Goal: Task Accomplishment & Management: Use online tool/utility

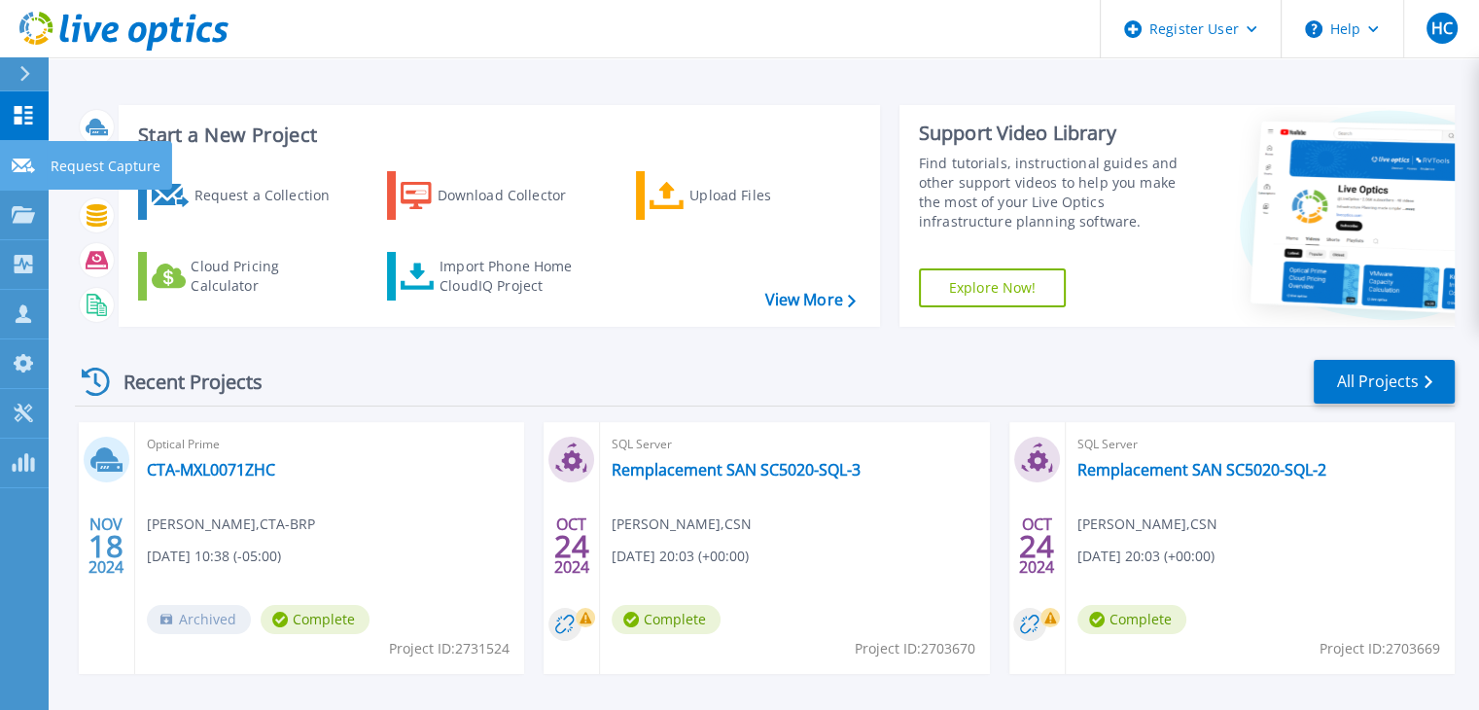
click at [18, 175] on link "Request Capture Request Capture" at bounding box center [24, 166] width 49 height 50
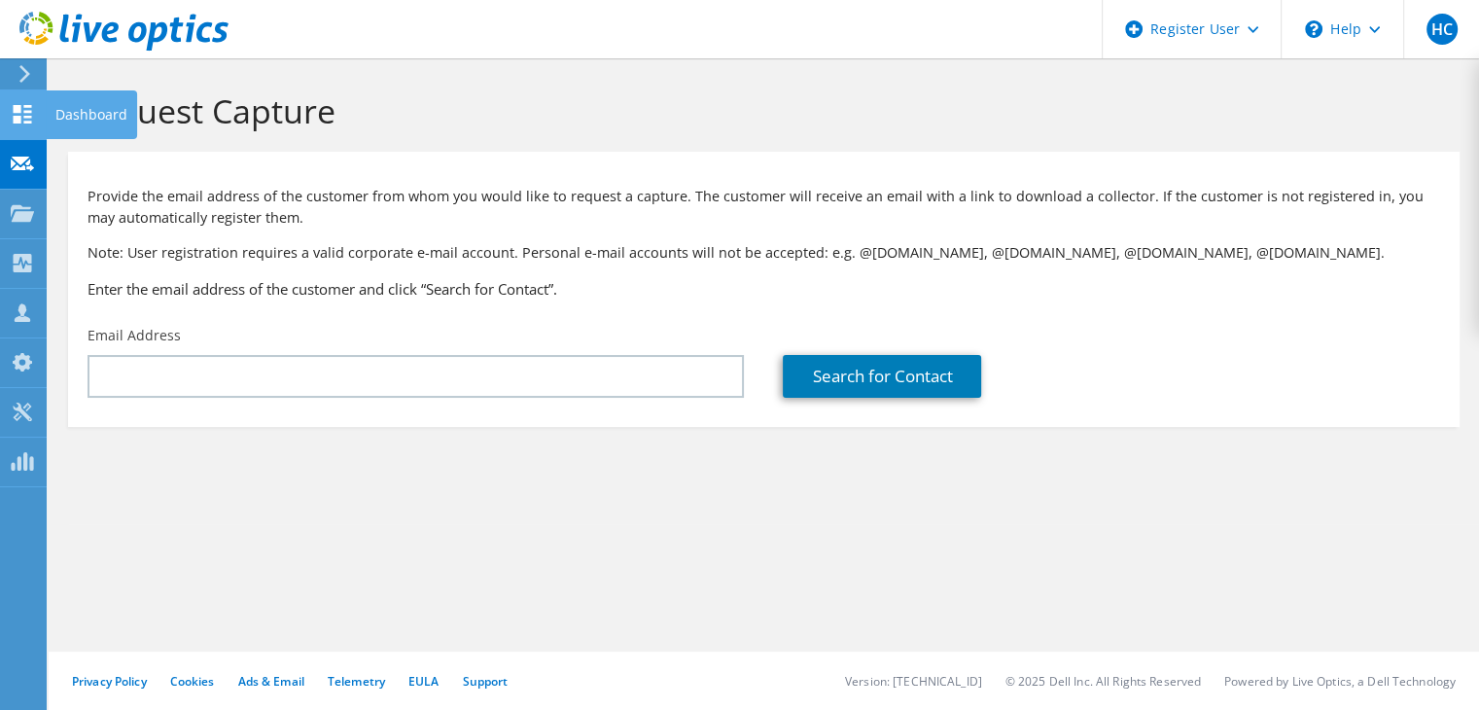
click at [30, 114] on icon at bounding box center [22, 114] width 23 height 18
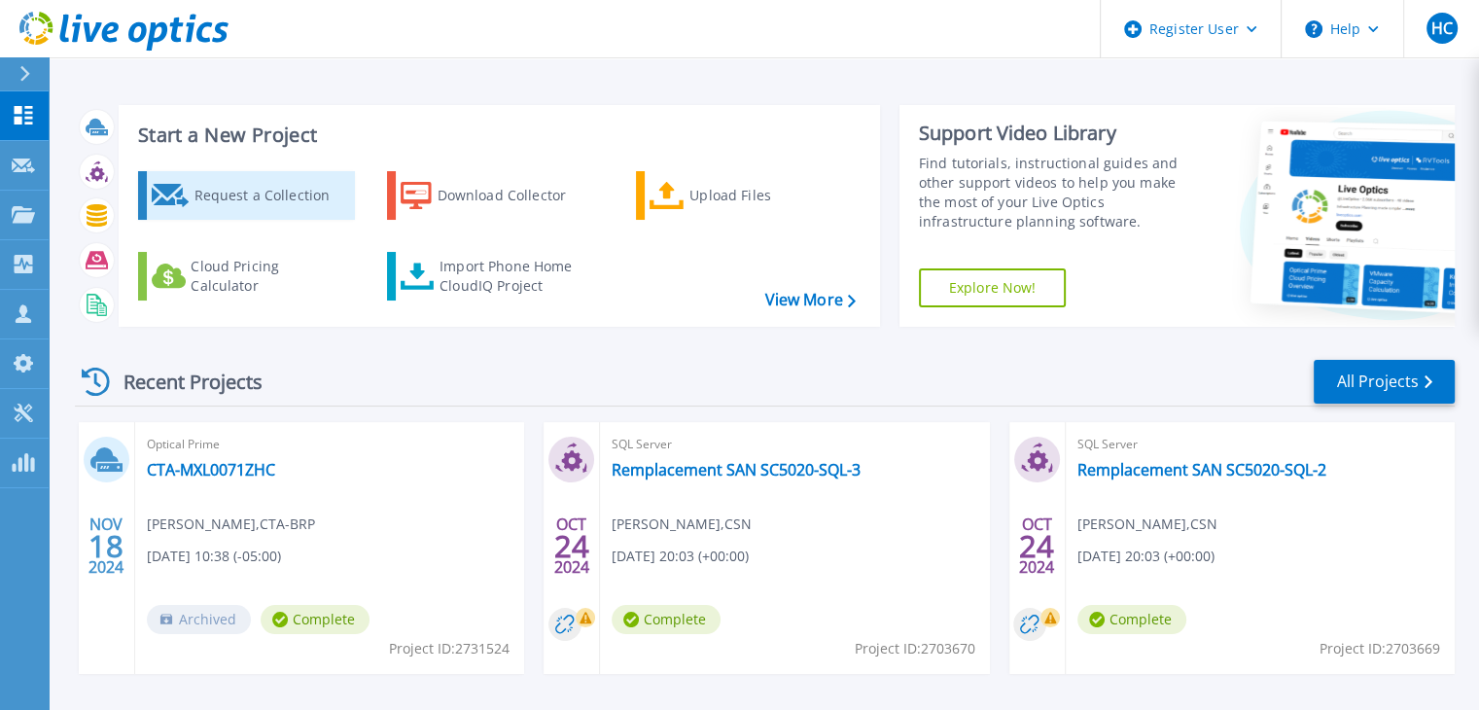
click at [265, 196] on div "Request a Collection" at bounding box center [272, 195] width 156 height 39
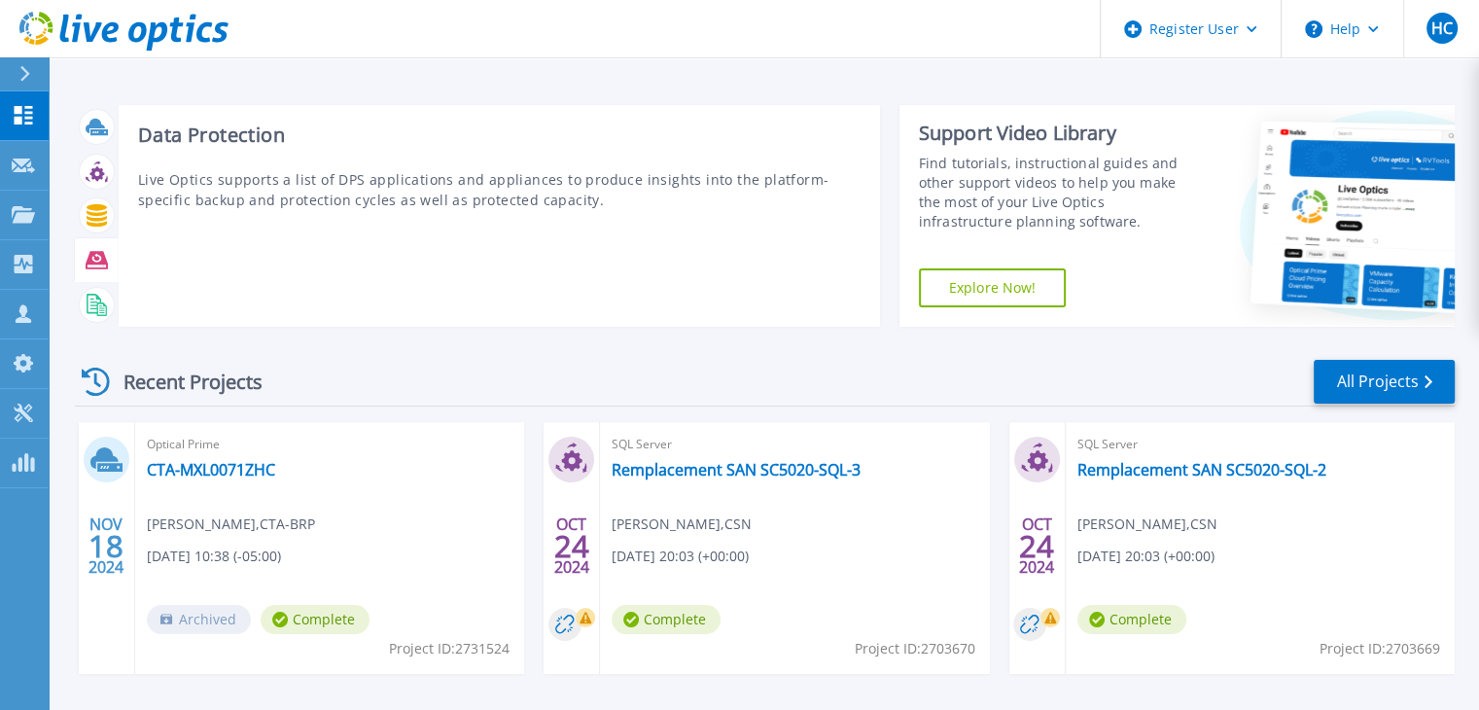
click at [96, 261] on icon at bounding box center [97, 260] width 22 height 22
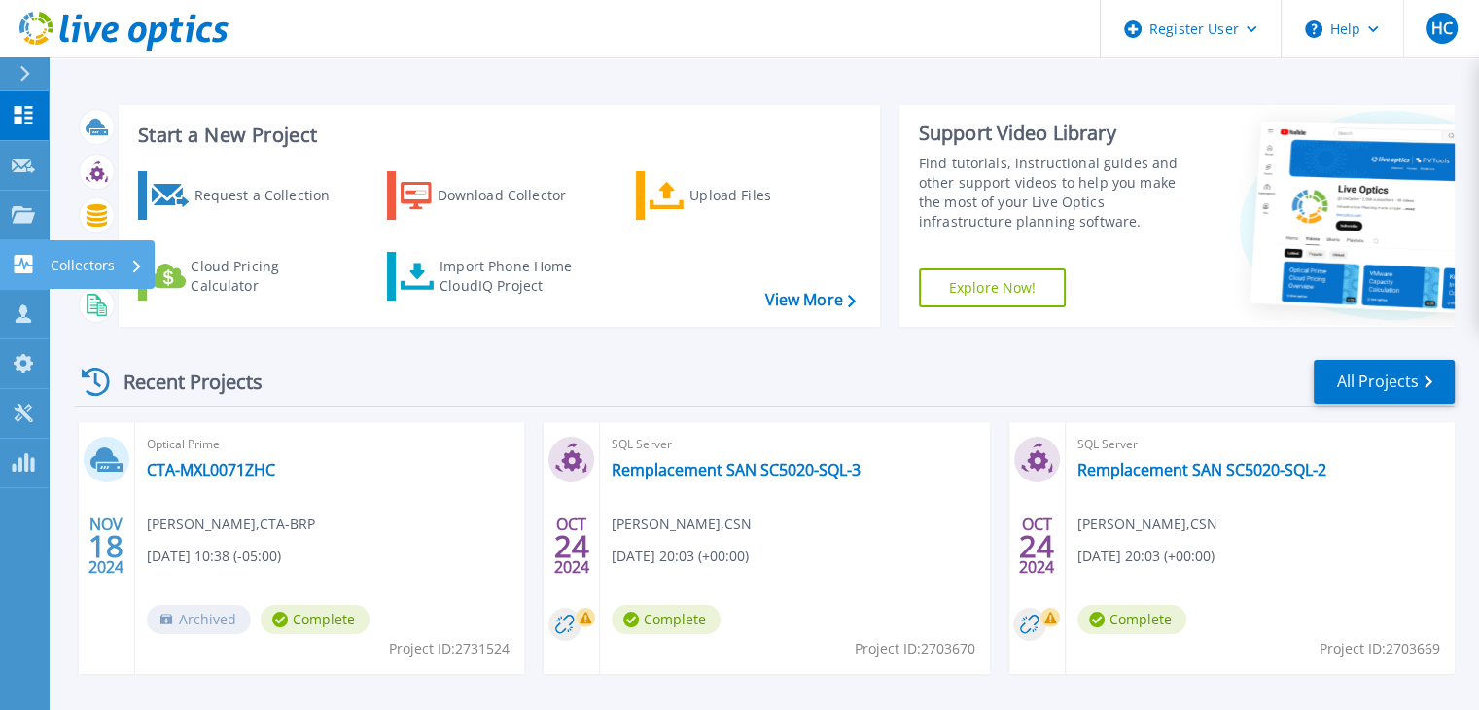
click at [19, 266] on icon at bounding box center [23, 264] width 23 height 18
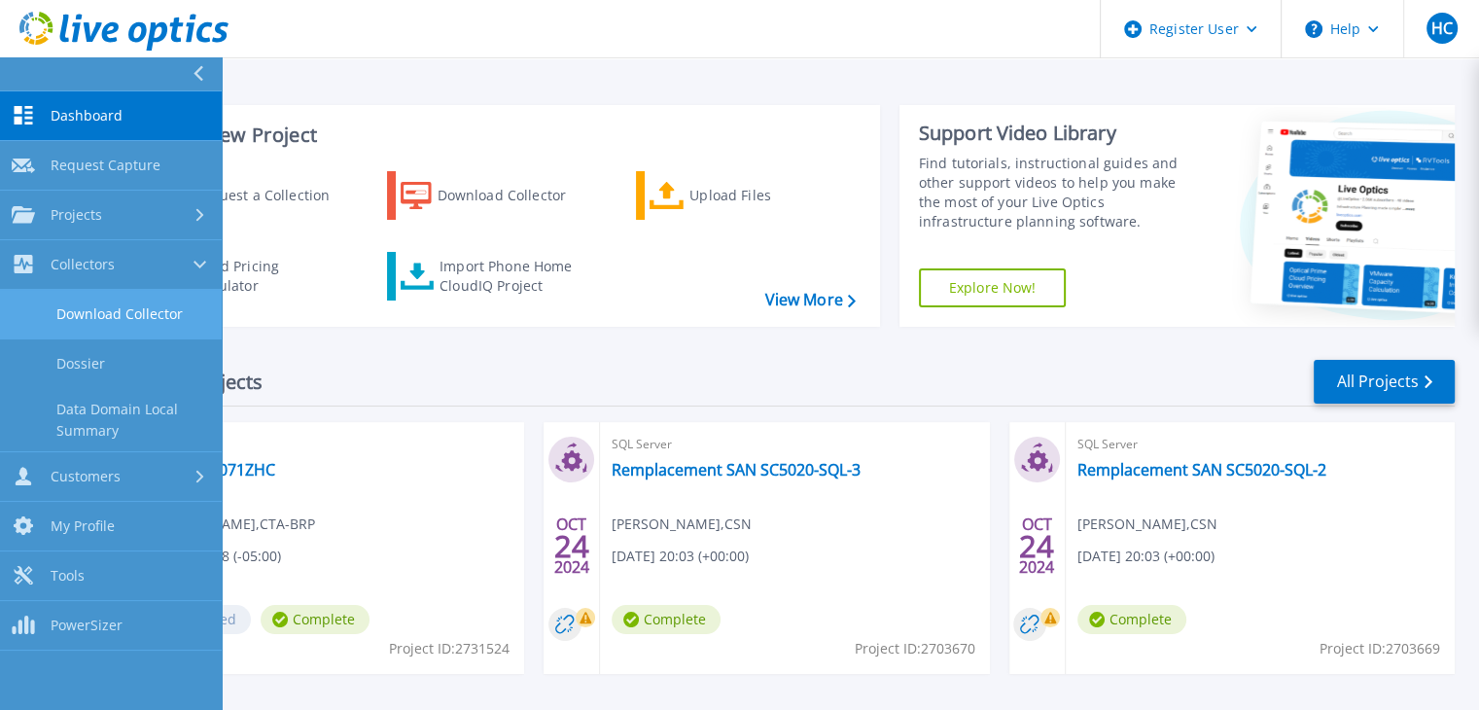
click at [115, 304] on link "Download Collector" at bounding box center [111, 315] width 222 height 50
